Goal: Information Seeking & Learning: Learn about a topic

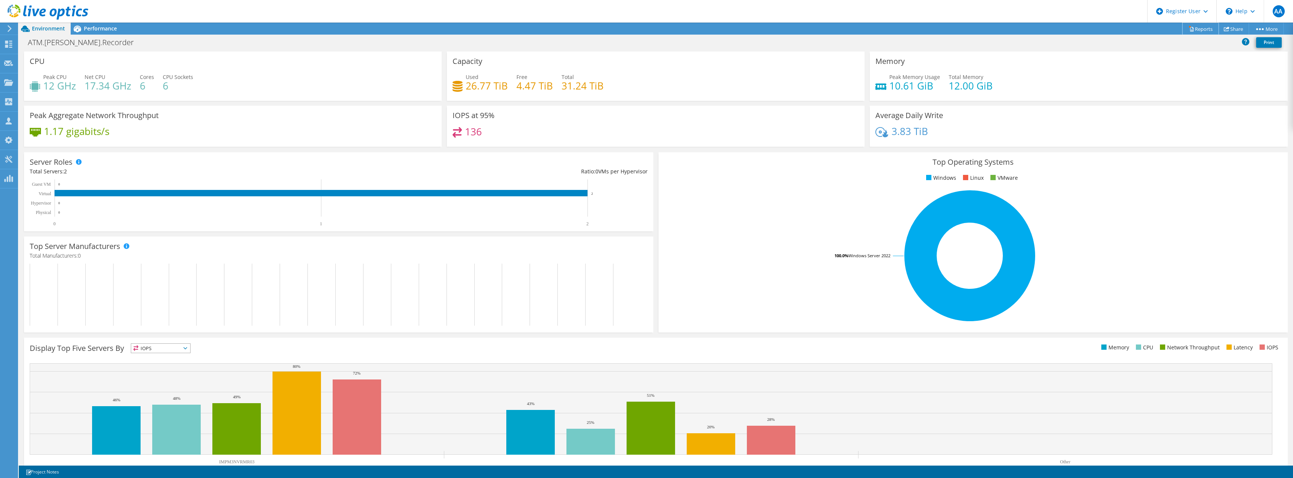
drag, startPoint x: 1199, startPoint y: 29, endPoint x: 1235, endPoint y: 21, distance: 36.8
click at [1199, 29] on link "Reports" at bounding box center [1200, 29] width 36 height 12
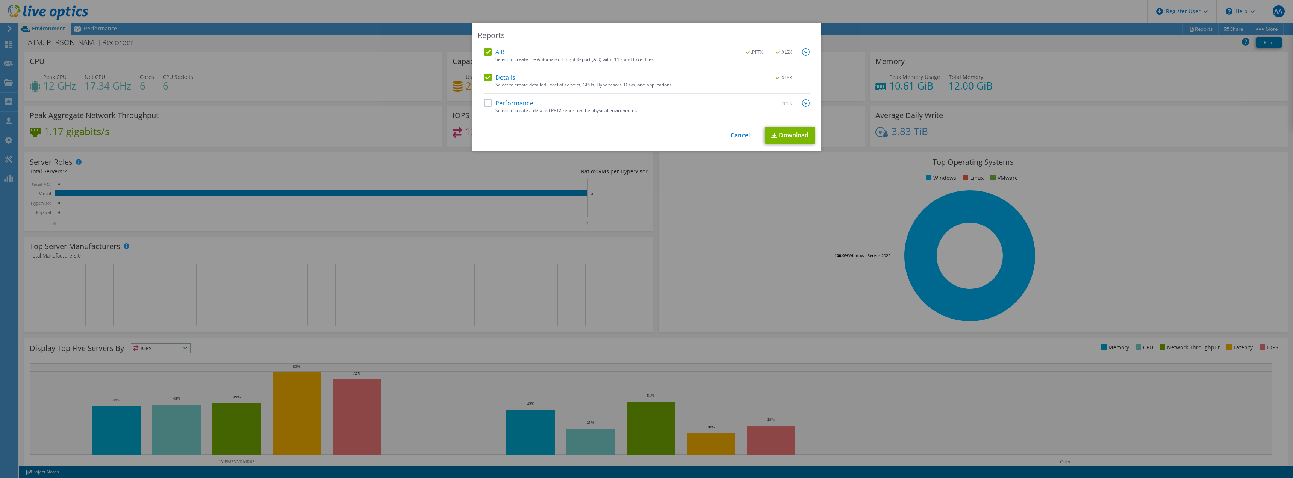
click at [738, 133] on link "Cancel" at bounding box center [740, 135] width 19 height 7
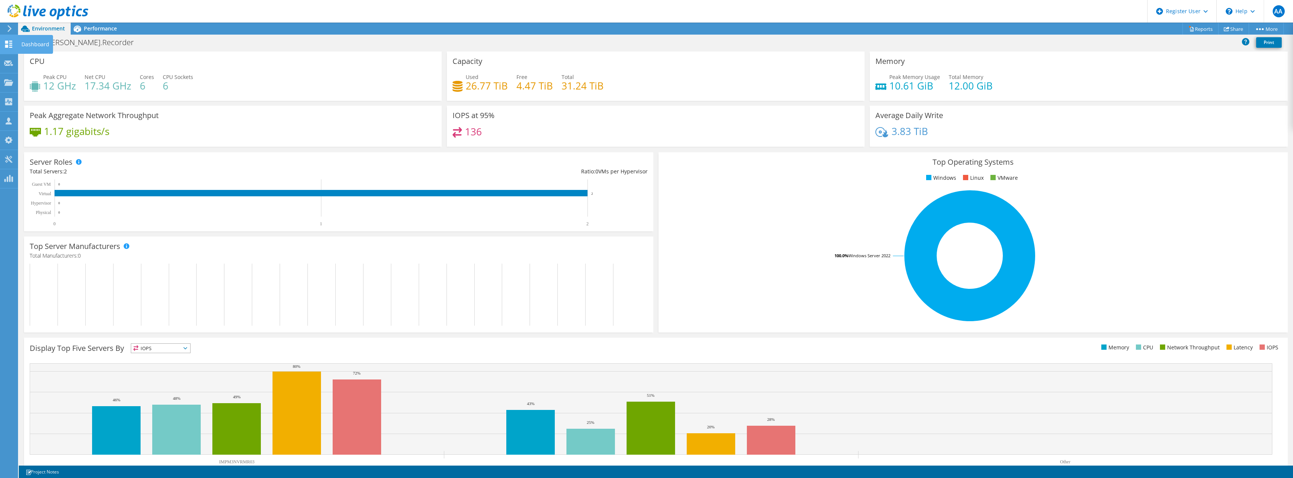
click at [5, 42] on icon at bounding box center [8, 44] width 9 height 7
click at [11, 47] on use at bounding box center [8, 44] width 7 height 7
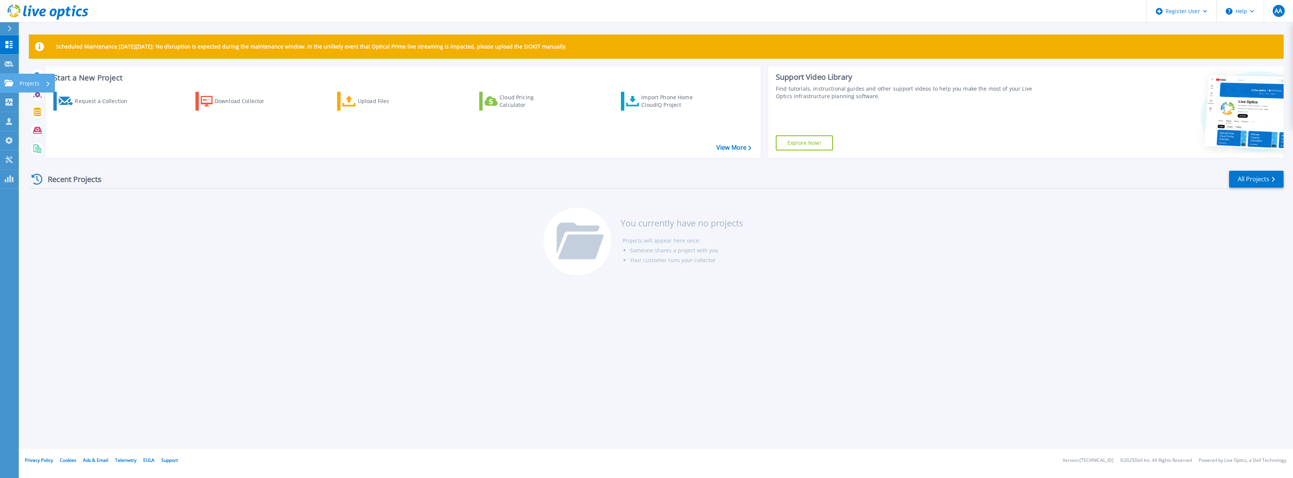
click at [9, 79] on link "Projects Projects" at bounding box center [9, 83] width 19 height 19
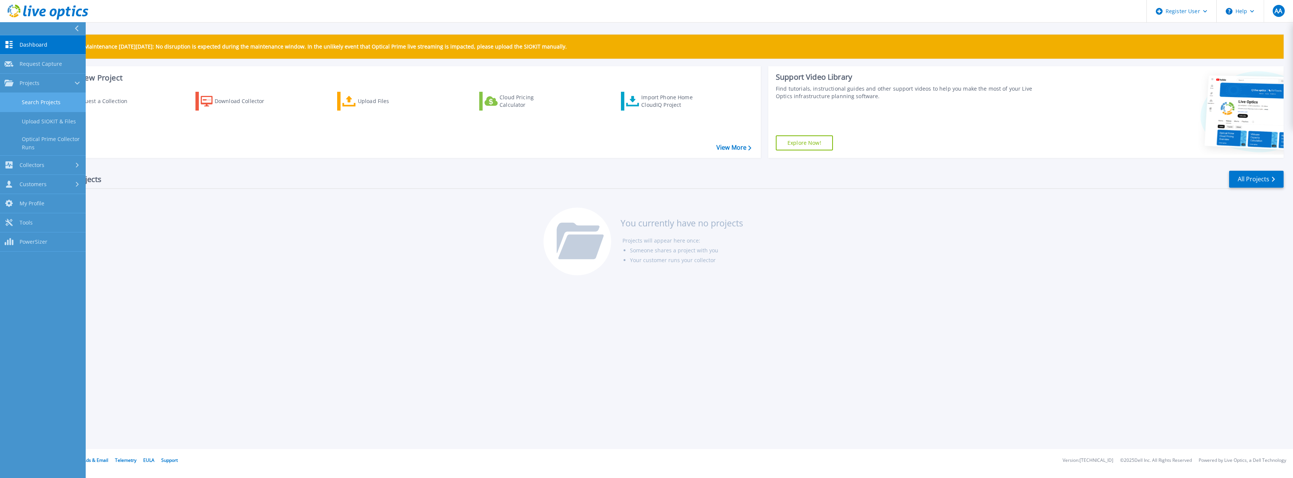
click at [58, 104] on link "Search Projects" at bounding box center [43, 102] width 86 height 19
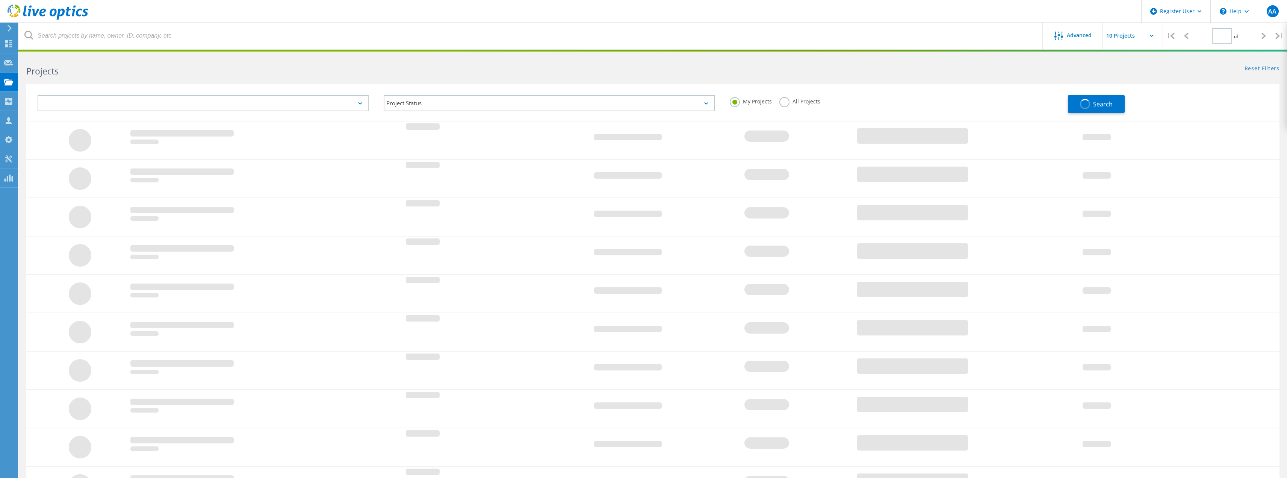
type input "1"
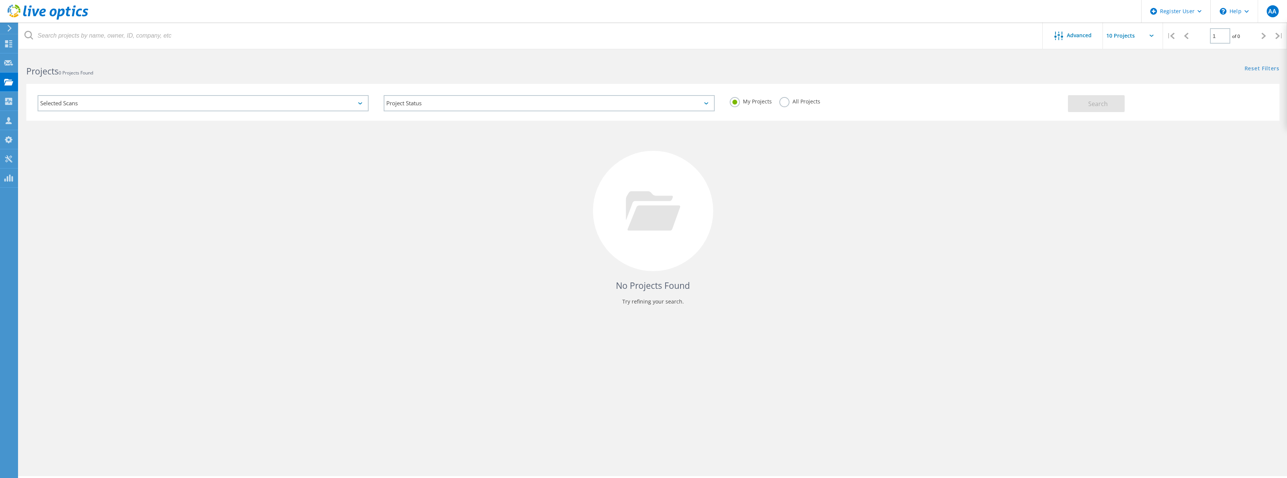
drag, startPoint x: 782, startPoint y: 102, endPoint x: 818, endPoint y: 74, distance: 46.3
click at [784, 103] on label "All Projects" at bounding box center [799, 100] width 41 height 7
click at [0, 0] on input "All Projects" at bounding box center [0, 0] width 0 height 0
click at [1122, 105] on button "Search" at bounding box center [1096, 103] width 57 height 17
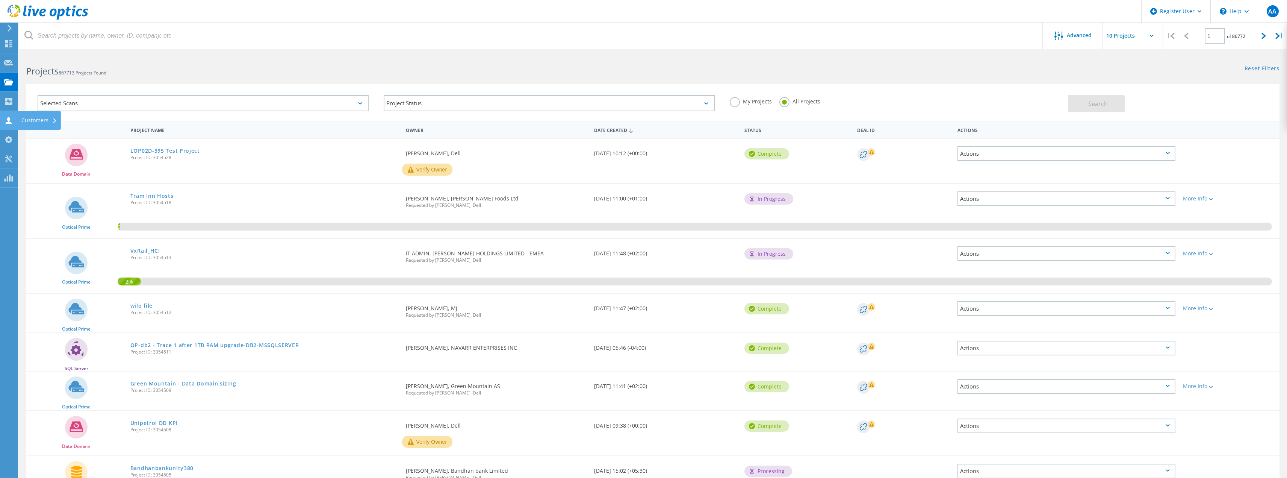
click at [9, 119] on use at bounding box center [9, 120] width 6 height 7
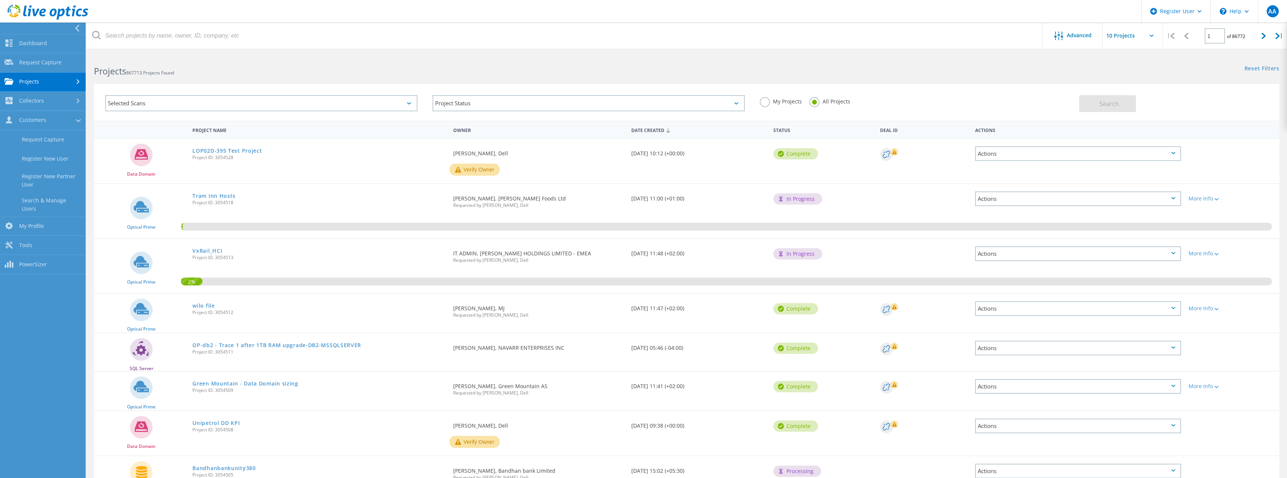
click at [163, 100] on div "Selected Scans" at bounding box center [261, 103] width 312 height 16
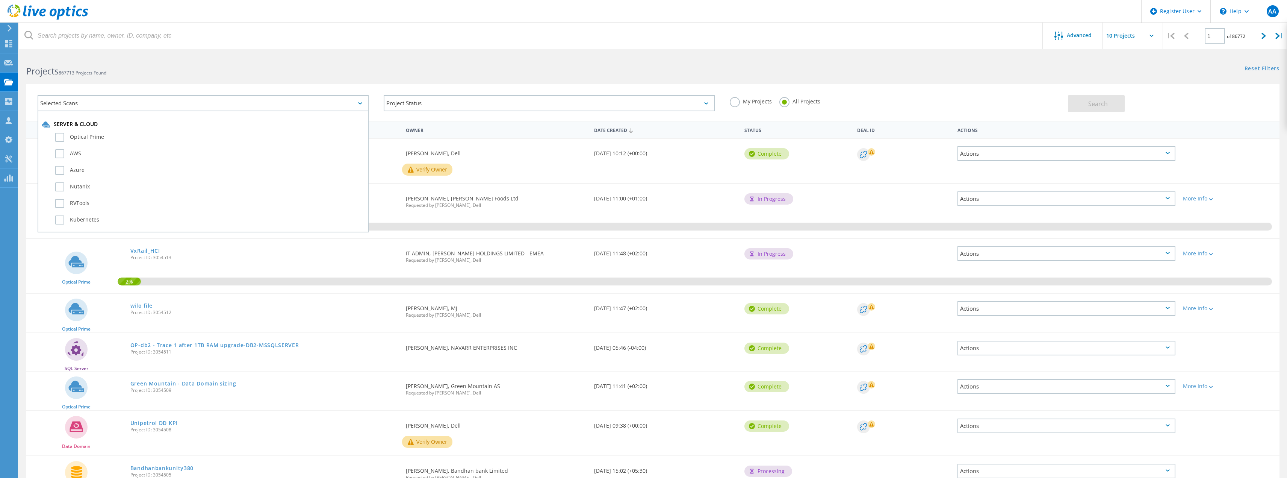
click at [240, 70] on h2 "Projects 867713 Projects Found" at bounding box center [335, 71] width 619 height 12
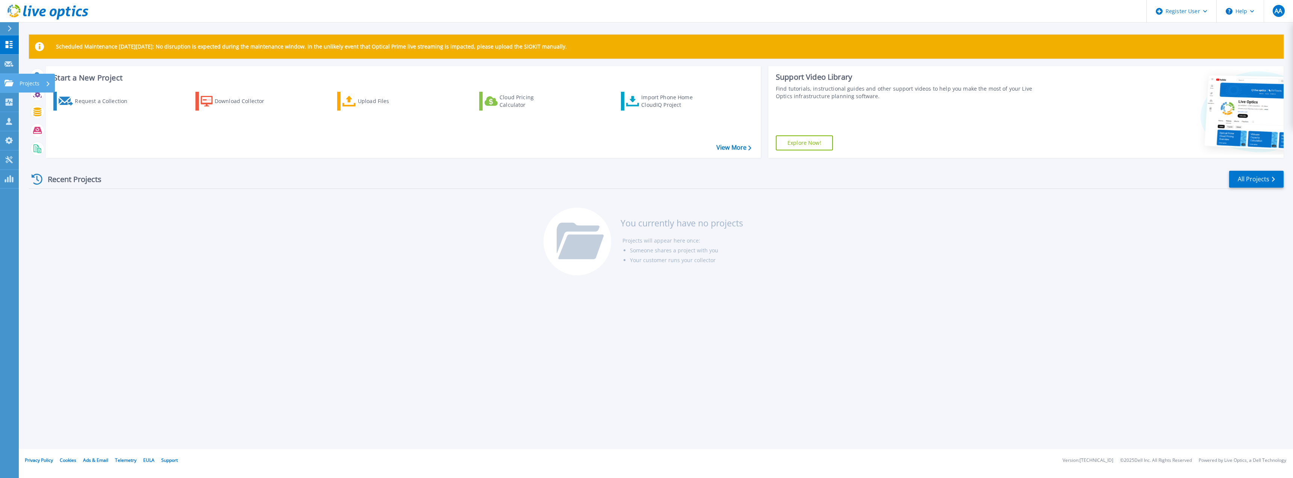
click at [9, 86] on link "Projects Projects" at bounding box center [9, 83] width 19 height 19
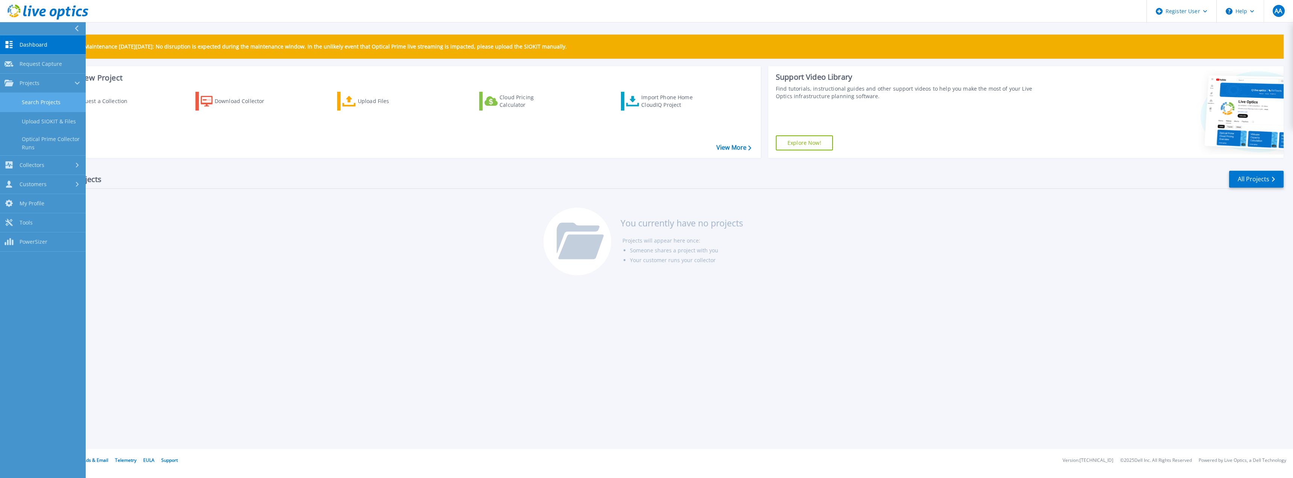
click at [45, 100] on link "Search Projects" at bounding box center [43, 102] width 86 height 19
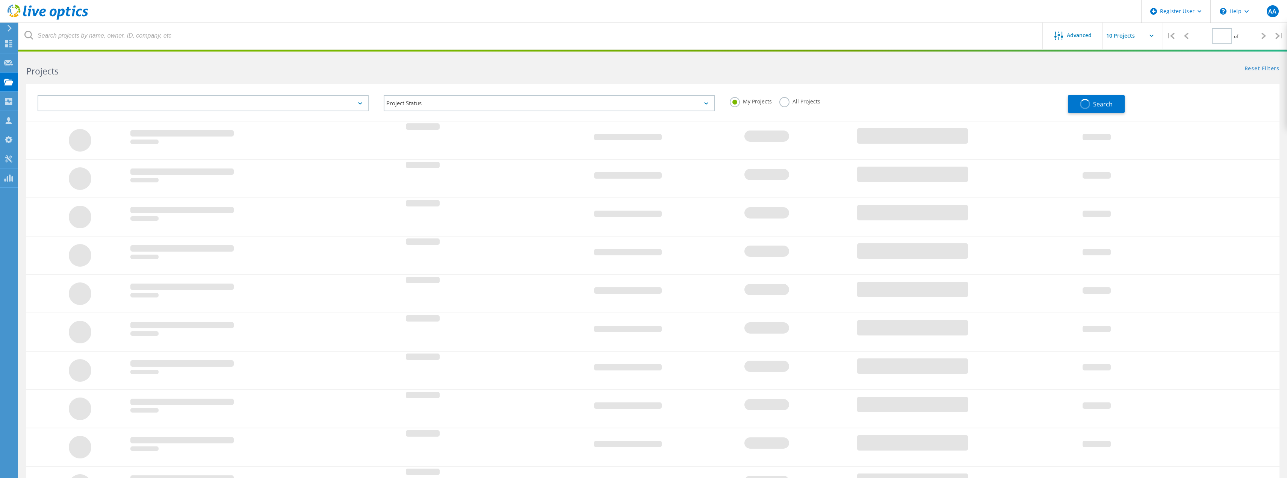
type input "1"
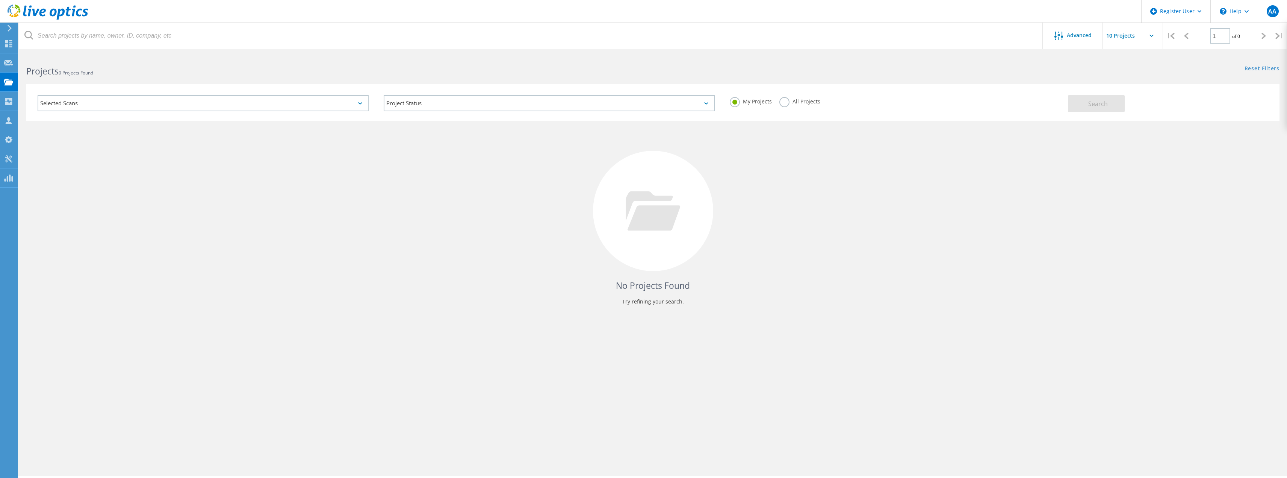
click at [92, 104] on div "Selected Scans" at bounding box center [203, 103] width 331 height 16
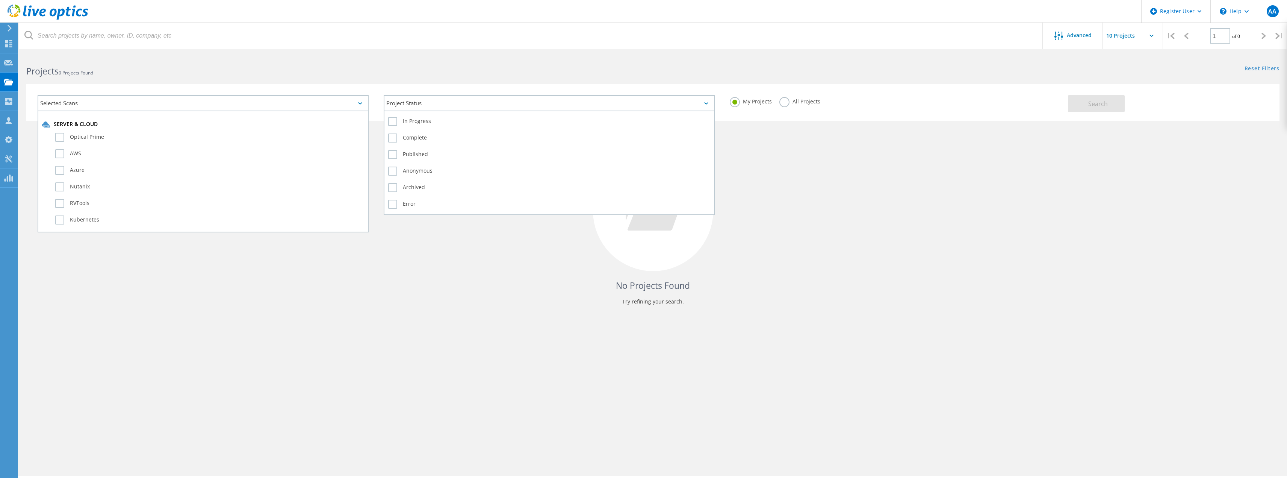
click at [487, 107] on div "Project Status" at bounding box center [549, 103] width 331 height 16
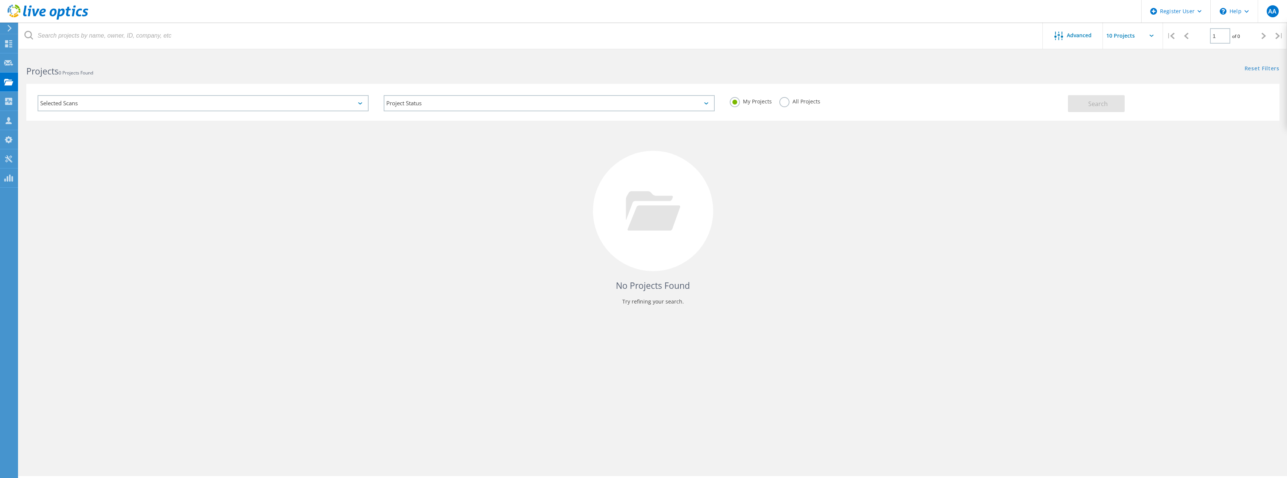
click at [807, 135] on div "No Projects Found Try refining your search." at bounding box center [652, 218] width 1253 height 194
click at [804, 102] on label "All Projects" at bounding box center [799, 100] width 41 height 7
click at [0, 0] on input "All Projects" at bounding box center [0, 0] width 0 height 0
click at [1117, 104] on button "Search" at bounding box center [1096, 103] width 57 height 17
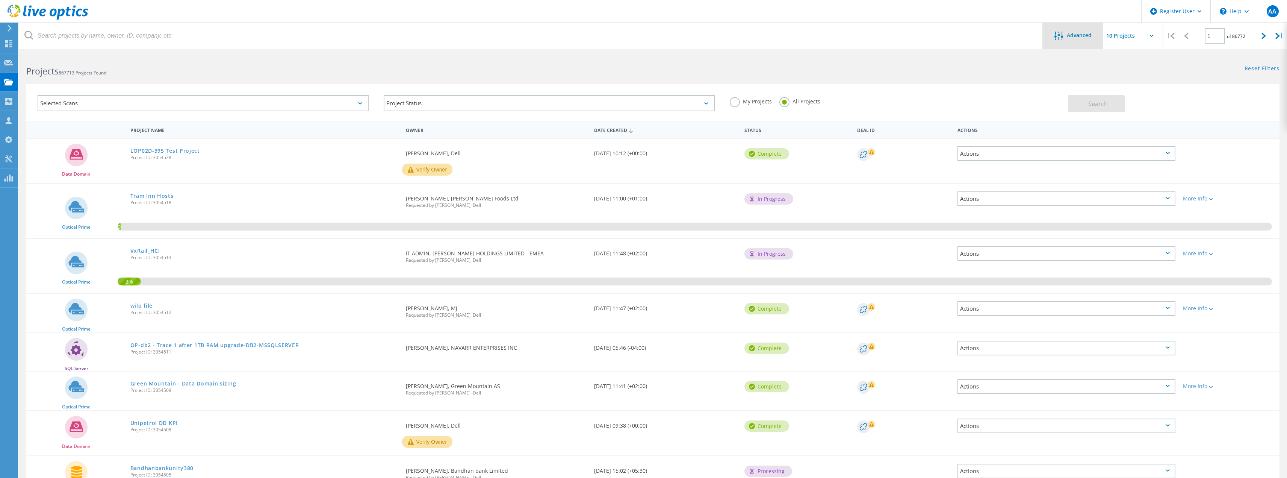
click at [1075, 33] on span "Advanced" at bounding box center [1079, 35] width 25 height 5
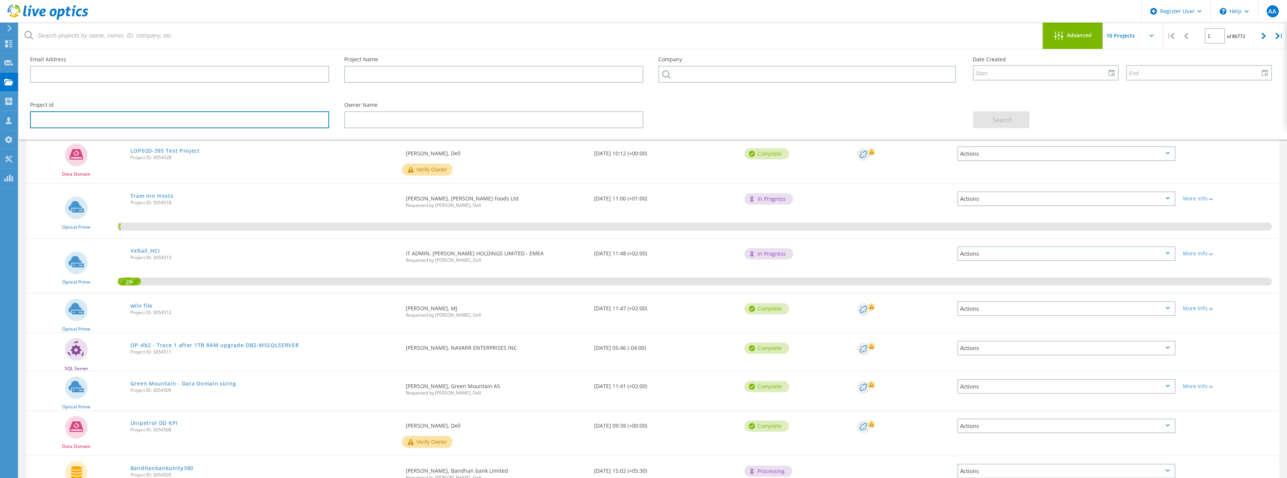
click at [65, 119] on input "text" at bounding box center [179, 119] width 299 height 17
paste input "3042492"
type input "3042492"
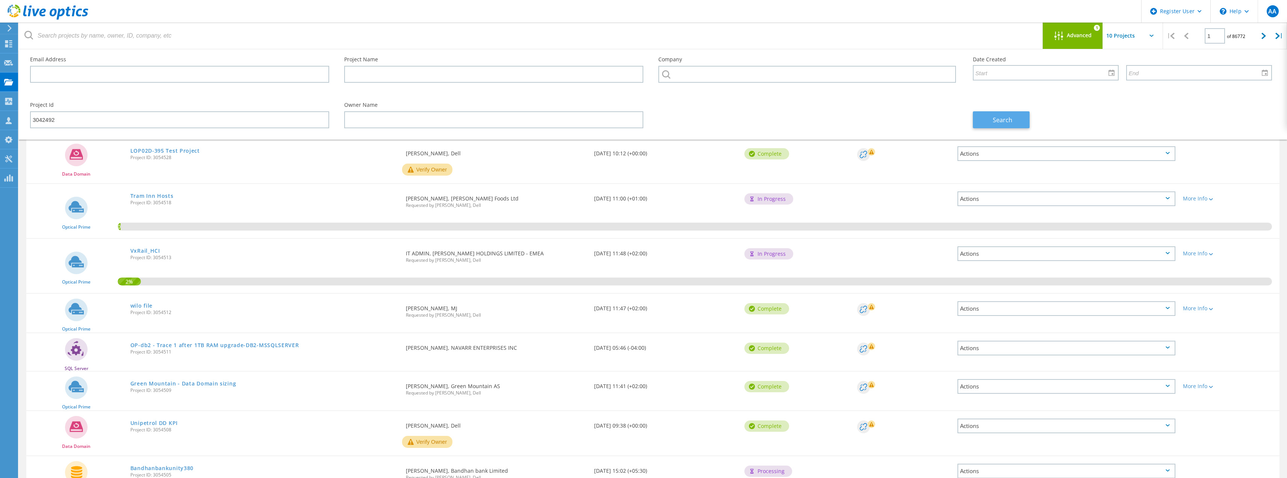
click at [1008, 121] on span "Search" at bounding box center [1003, 120] width 20 height 8
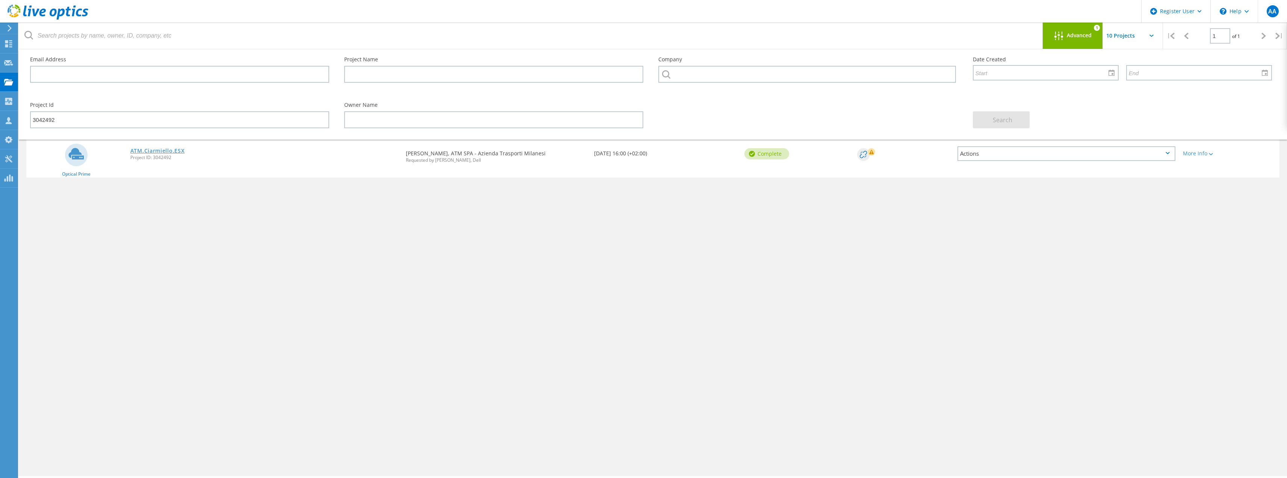
click at [169, 148] on link "ATM.Ciarmiello.ESX" at bounding box center [157, 150] width 54 height 5
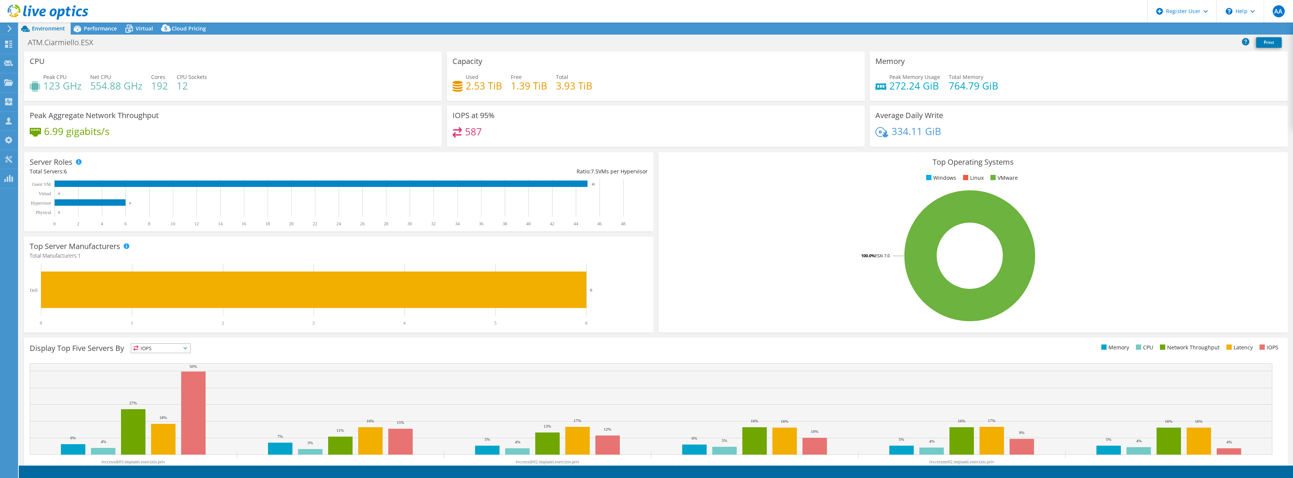
select select "EUFrankfurt"
select select "EUR"
click at [85, 27] on span "Performance" at bounding box center [100, 28] width 33 height 7
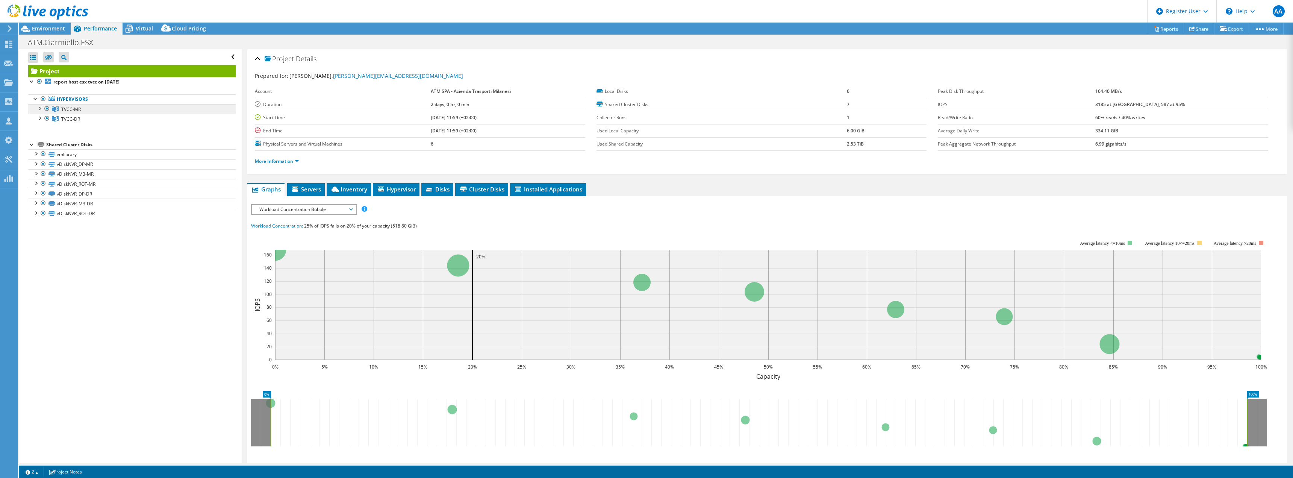
click at [111, 109] on link "TVCC-MR" at bounding box center [131, 109] width 207 height 10
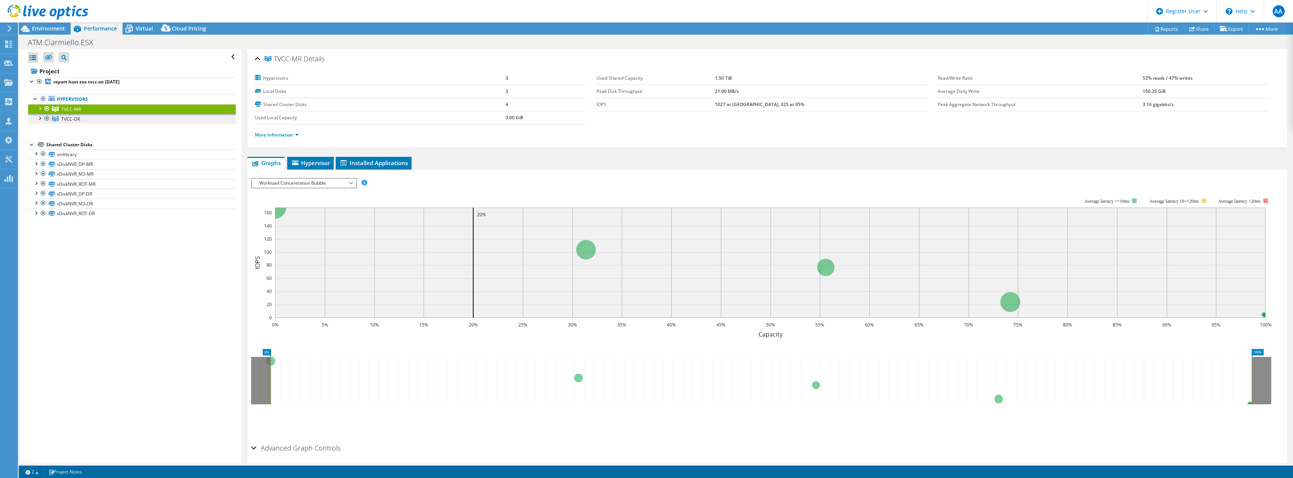
click at [63, 120] on span "TVCC-DR" at bounding box center [70, 119] width 19 height 6
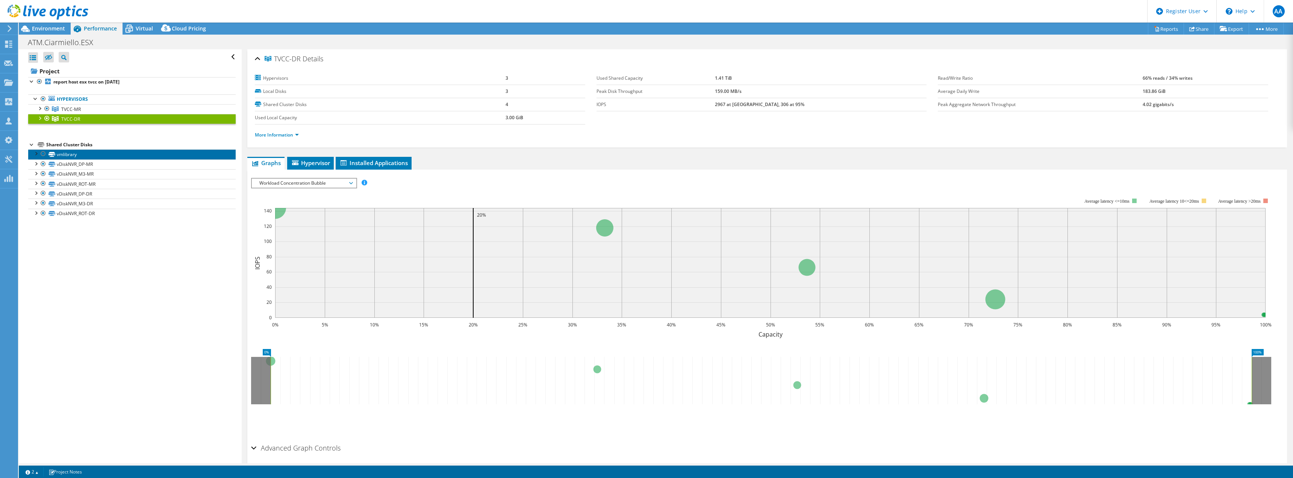
drag, startPoint x: 51, startPoint y: 155, endPoint x: 56, endPoint y: 153, distance: 5.6
click at [51, 155] on icon at bounding box center [51, 154] width 7 height 5
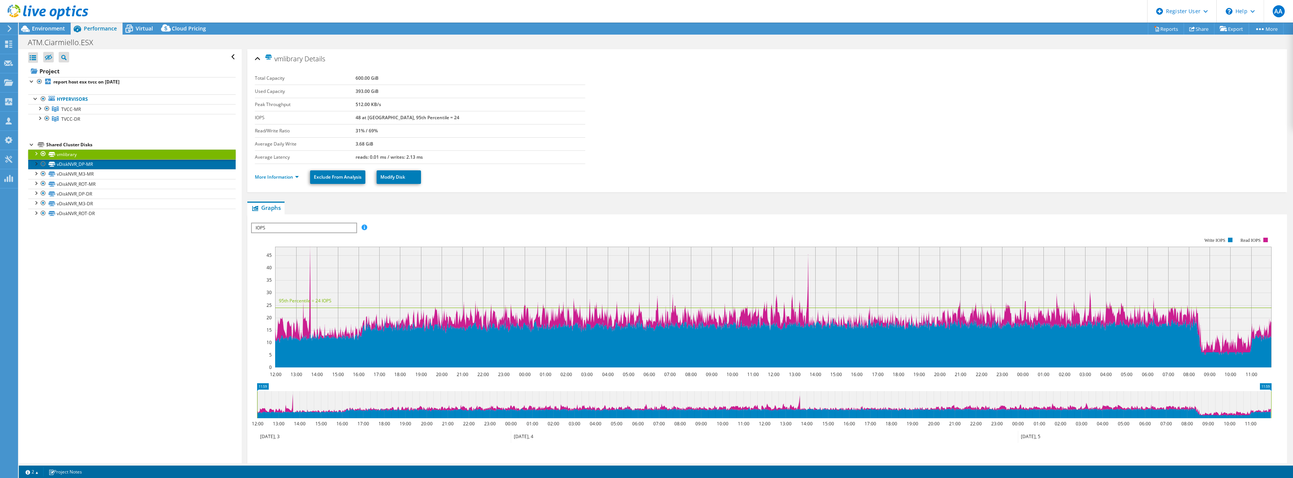
click at [79, 163] on link "vDiskNVR_DP-MR" at bounding box center [131, 164] width 207 height 10
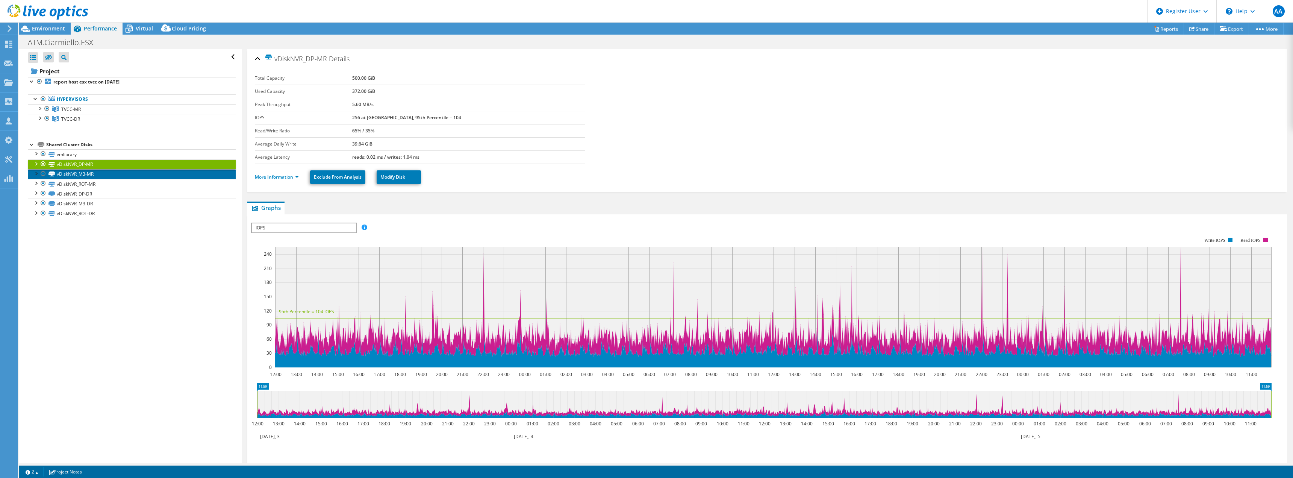
click at [80, 174] on link "vDiskNVR_M3-MR" at bounding box center [131, 174] width 207 height 10
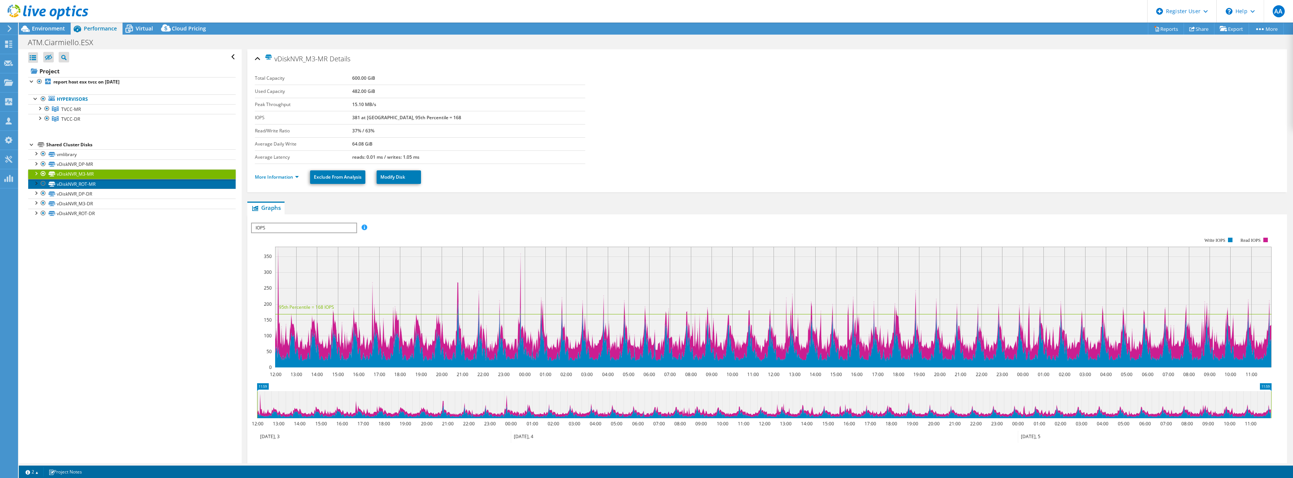
click at [83, 182] on link "vDiskNVR_ROT-MR" at bounding box center [131, 184] width 207 height 10
